Goal: Connect with others: Establish contact or relationships with other users

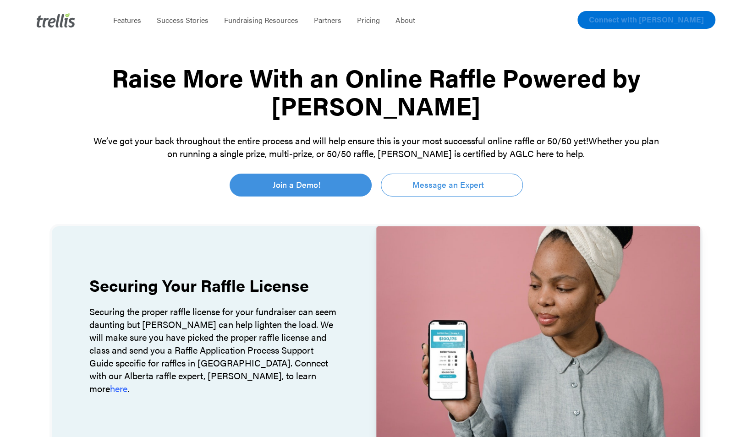
click at [645, 25] on link "Connect with [PERSON_NAME]" at bounding box center [647, 20] width 138 height 18
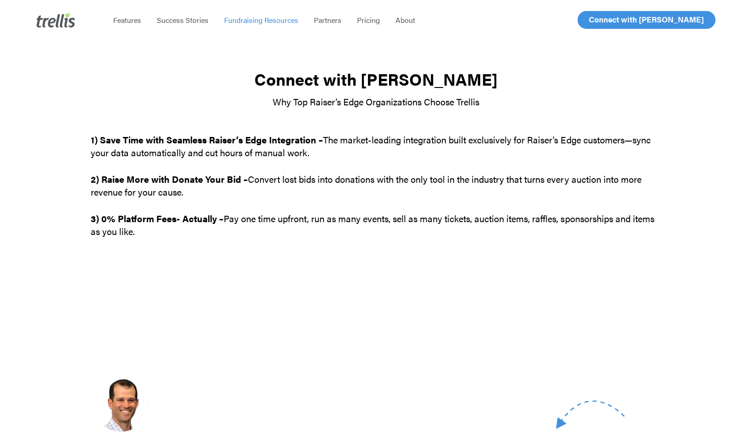
click at [258, 19] on span "Fundraising Resources" at bounding box center [261, 20] width 74 height 11
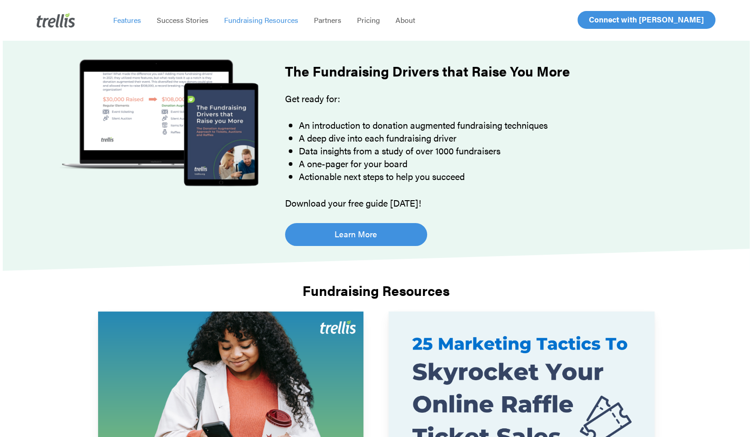
click at [117, 22] on span "Features" at bounding box center [127, 20] width 28 height 11
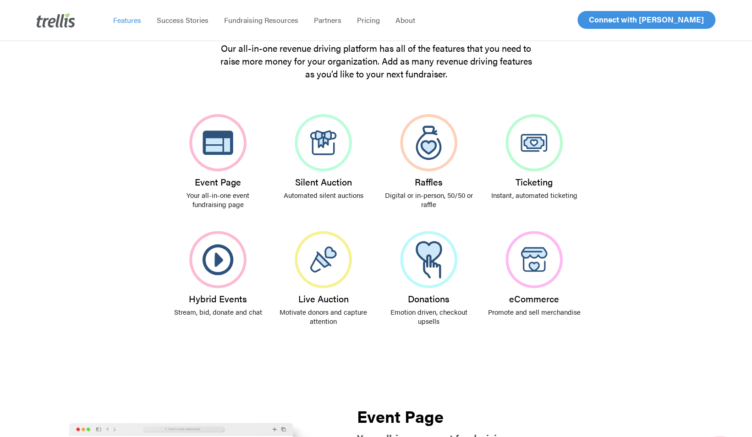
scroll to position [151, 0]
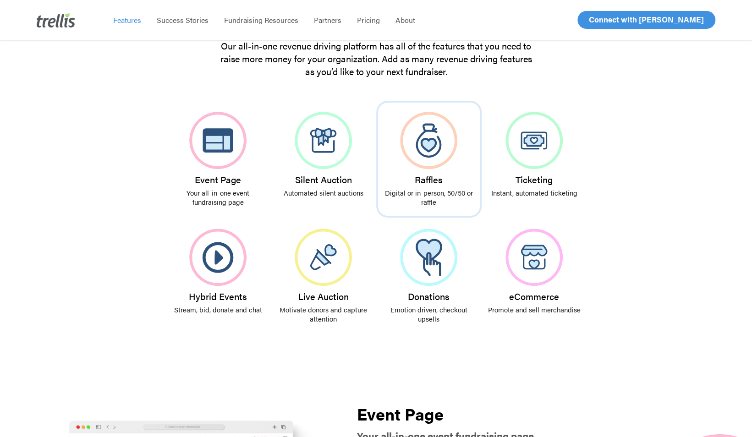
click at [426, 150] on img at bounding box center [428, 140] width 57 height 57
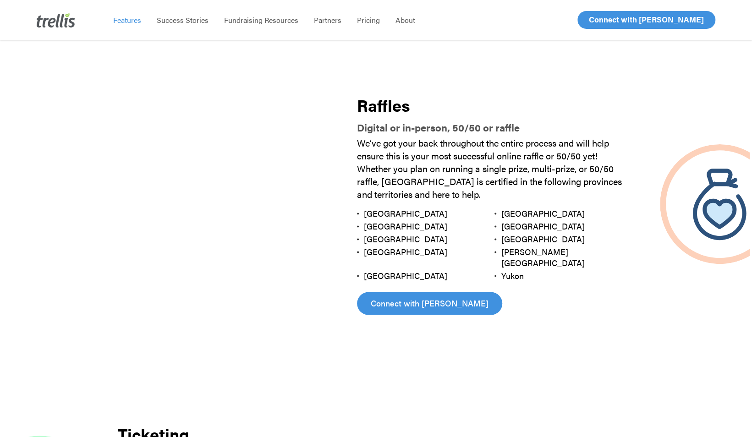
scroll to position [1019, 0]
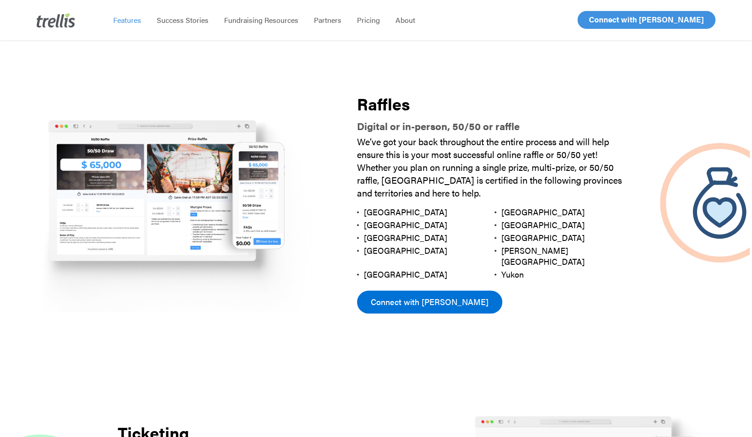
click at [402, 297] on link "Connect with [PERSON_NAME]" at bounding box center [429, 302] width 145 height 23
